Goal: Task Accomplishment & Management: Use online tool/utility

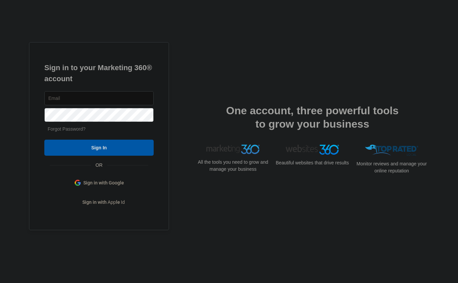
type input "[EMAIL_ADDRESS][DOMAIN_NAME]"
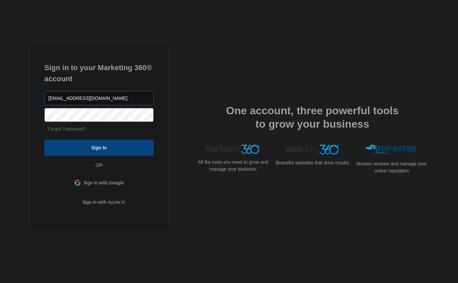
click at [113, 143] on input "Sign In" at bounding box center [98, 147] width 109 height 16
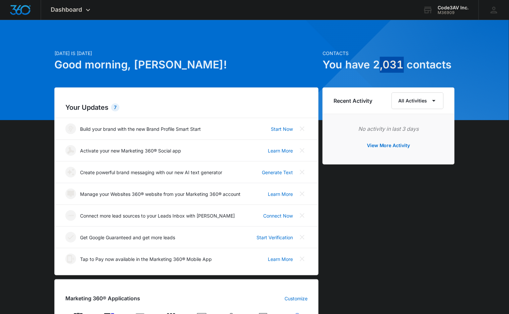
drag, startPoint x: 380, startPoint y: 66, endPoint x: 400, endPoint y: 70, distance: 20.7
click at [400, 70] on h1 "You have 2,031 contacts" at bounding box center [389, 65] width 132 height 16
drag, startPoint x: 403, startPoint y: 68, endPoint x: 378, endPoint y: 67, distance: 25.7
click at [378, 67] on h1 "You have 2,031 contacts" at bounding box center [389, 65] width 132 height 16
click at [82, 18] on div "Dashboard Apps Reputation Websites Forms CRM Email Social POS Content Ads Intel…" at bounding box center [71, 10] width 61 height 20
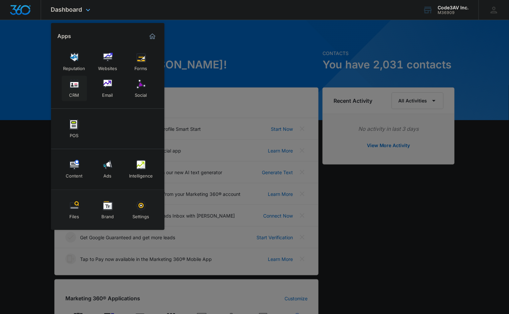
click at [76, 89] on div "CRM" at bounding box center [74, 93] width 10 height 9
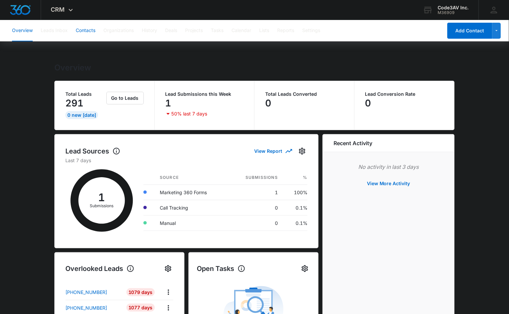
click at [87, 29] on button "Contacts" at bounding box center [86, 30] width 20 height 21
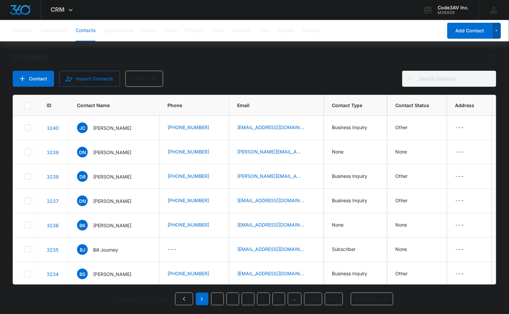
click at [497, 37] on button "button" at bounding box center [496, 31] width 9 height 16
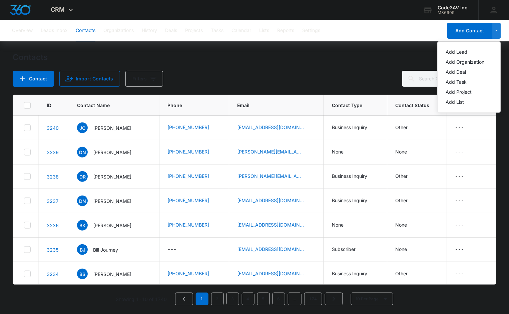
click at [375, 55] on div "Contacts" at bounding box center [255, 57] width 484 height 11
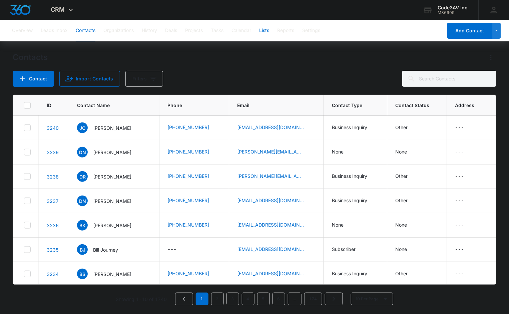
click at [269, 29] on button "Lists" at bounding box center [264, 30] width 10 height 21
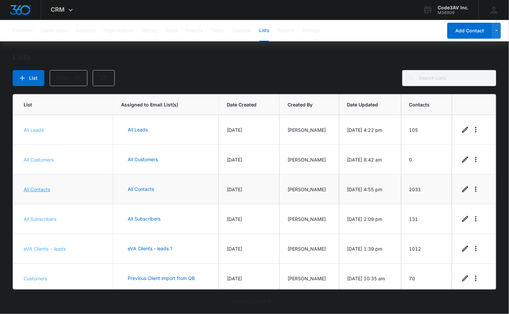
click at [42, 188] on link "All Contacts" at bounding box center [37, 189] width 26 height 6
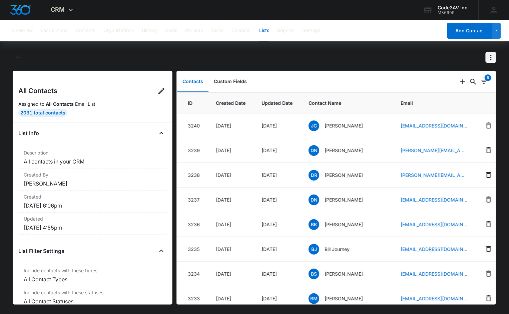
click at [491, 59] on icon "Actions" at bounding box center [490, 57] width 1 height 5
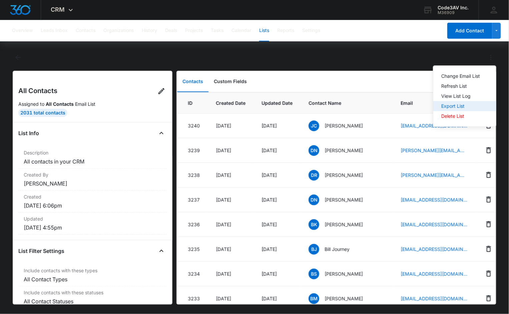
click at [461, 105] on div "Export List" at bounding box center [460, 106] width 39 height 5
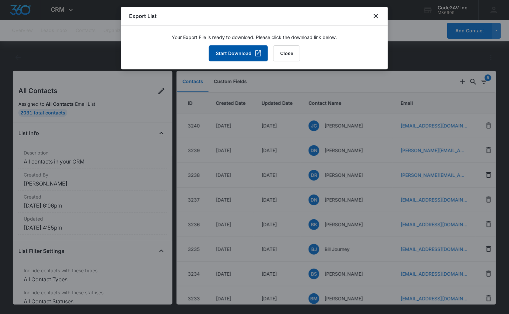
click at [258, 56] on icon "button" at bounding box center [258, 53] width 6 height 6
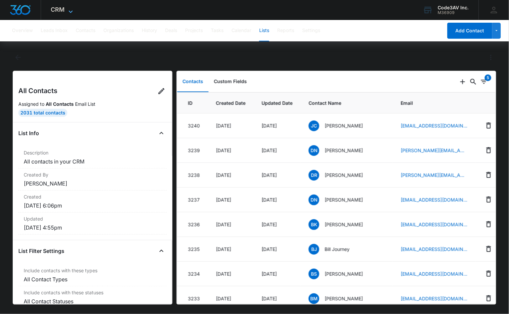
click at [64, 11] on span "CRM" at bounding box center [58, 9] width 14 height 7
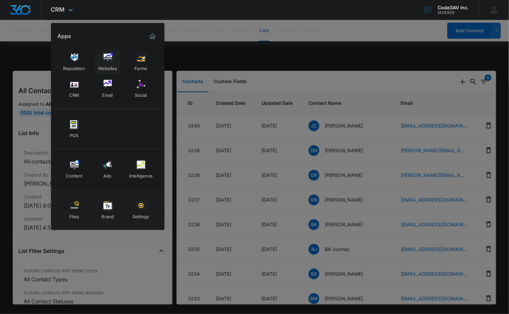
click at [108, 58] on img at bounding box center [108, 57] width 10 height 10
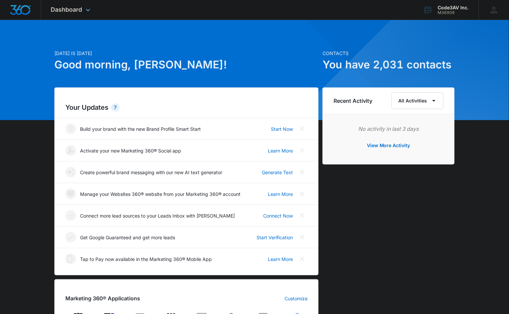
click at [85, 7] on div "Dashboard Apps Reputation Websites Forms CRM Email Social POS Content Ads Intel…" at bounding box center [71, 10] width 61 height 20
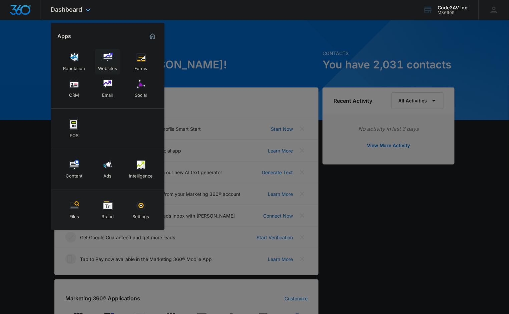
click at [108, 62] on img at bounding box center [108, 57] width 10 height 10
